Goal: Find specific page/section: Find specific page/section

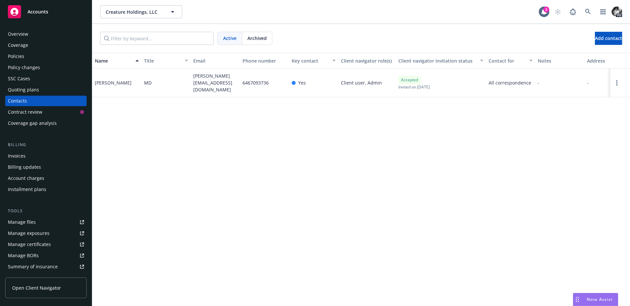
click at [530, 20] on div "Creature Holdings, LLC Creature Holdings, LLC 2 PD" at bounding box center [360, 12] width 537 height 24
click at [589, 11] on icon at bounding box center [588, 12] width 6 height 6
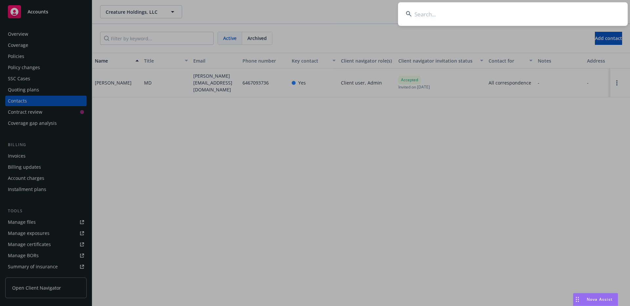
click at [460, 15] on input at bounding box center [513, 14] width 230 height 24
click at [453, 20] on input at bounding box center [513, 14] width 230 height 24
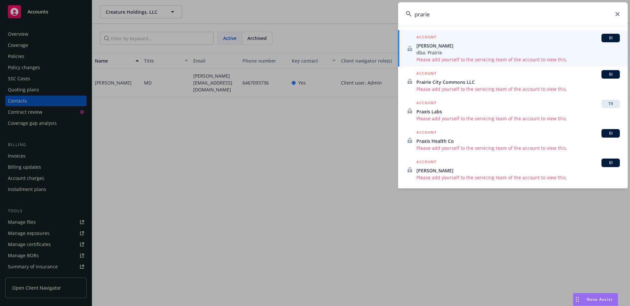
type input "prarie"
click at [437, 53] on span "dba: Prairie" at bounding box center [517, 52] width 203 height 7
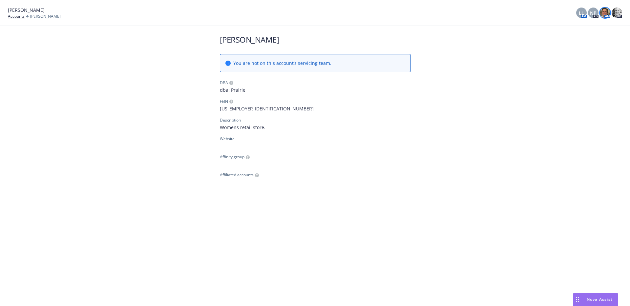
click at [609, 13] on img at bounding box center [604, 13] width 10 height 10
click at [614, 13] on img at bounding box center [616, 13] width 10 height 10
click at [421, 69] on div "Bill Ryan You are not on this account’s servicing team. DBA dba: Prairie FEIN 7…" at bounding box center [314, 109] width 629 height 167
click at [616, 10] on img at bounding box center [616, 13] width 10 height 10
click at [586, 13] on div "LL AM NP PD AM PD" at bounding box center [599, 13] width 46 height 10
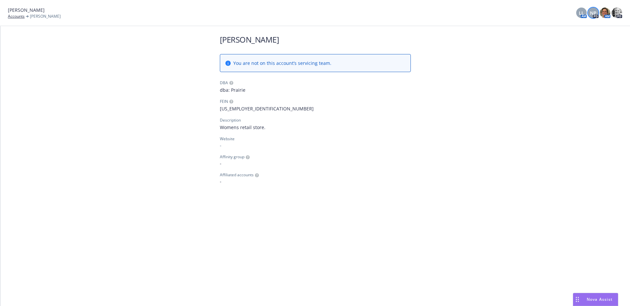
click at [590, 13] on span "NP" at bounding box center [593, 13] width 7 height 7
click at [616, 17] on img at bounding box center [616, 13] width 10 height 10
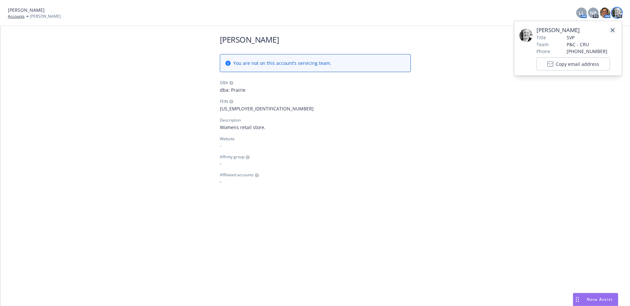
click at [612, 32] on icon "close" at bounding box center [612, 30] width 4 height 4
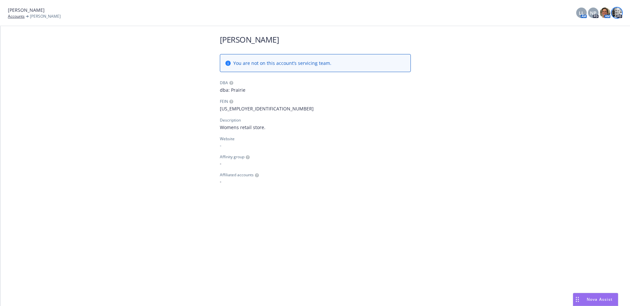
click at [617, 16] on img at bounding box center [616, 13] width 10 height 10
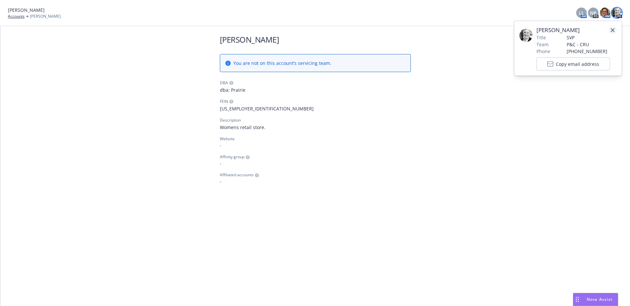
click at [612, 30] on icon "close" at bounding box center [612, 30] width 4 height 4
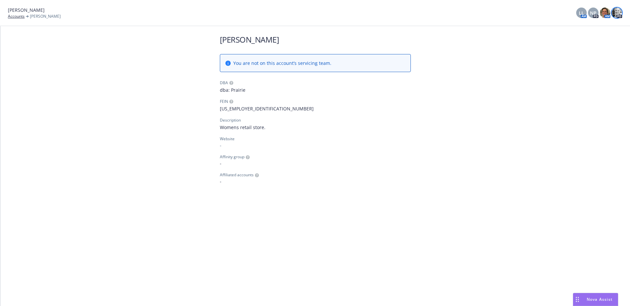
click at [616, 11] on img at bounding box center [616, 13] width 10 height 10
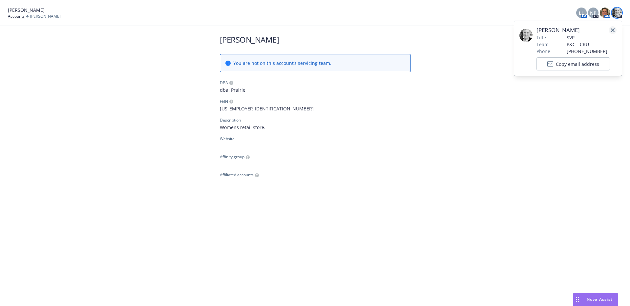
click at [614, 30] on icon "close" at bounding box center [612, 30] width 4 height 4
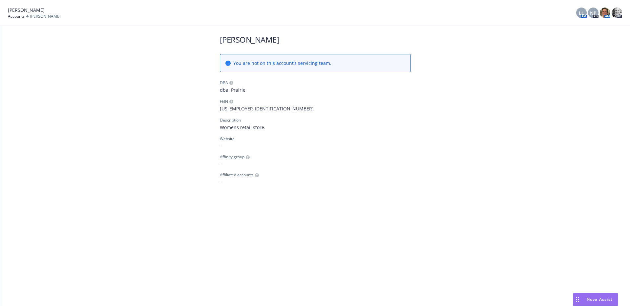
click at [602, 5] on div "Bill Ryan Accounts Bill Ryan LL AM NP PD AM PD" at bounding box center [315, 13] width 630 height 26
click at [602, 8] on img at bounding box center [604, 13] width 10 height 10
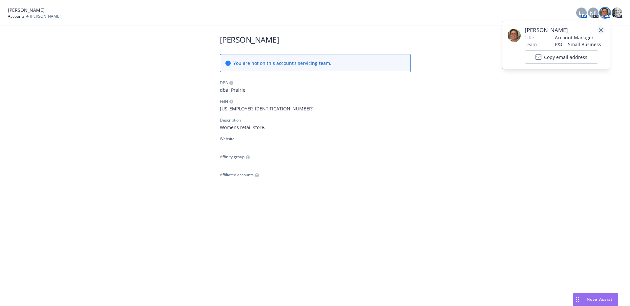
click at [600, 28] on icon "close" at bounding box center [600, 30] width 4 height 4
